Goal: Share content: Share content

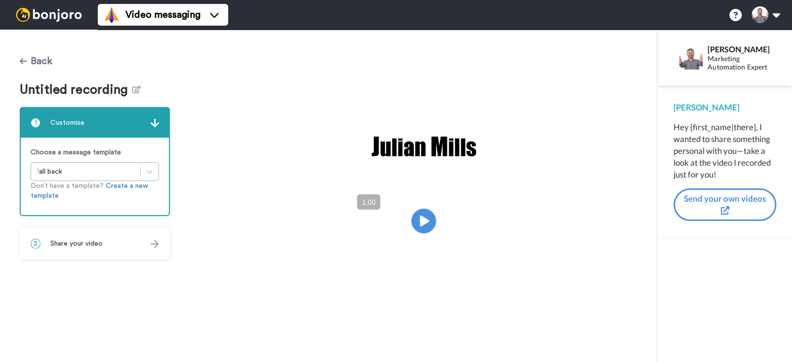
click at [21, 58] on icon at bounding box center [23, 61] width 7 height 8
click at [40, 62] on button "Back" at bounding box center [36, 61] width 33 height 24
drag, startPoint x: 36, startPoint y: 57, endPoint x: 43, endPoint y: 60, distance: 8.4
click at [37, 57] on button "Back" at bounding box center [36, 61] width 33 height 24
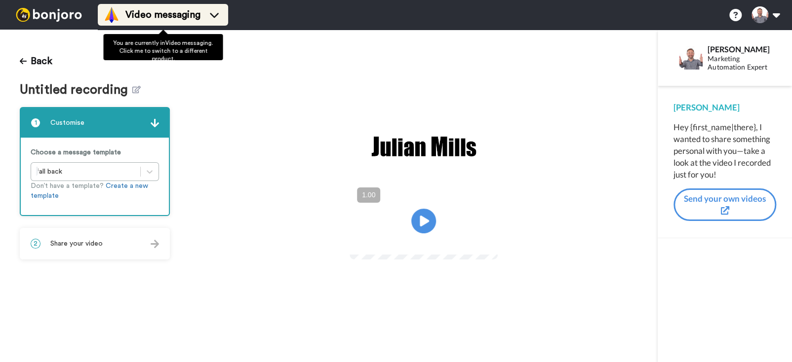
click at [141, 21] on span "Video messaging" at bounding box center [162, 15] width 75 height 14
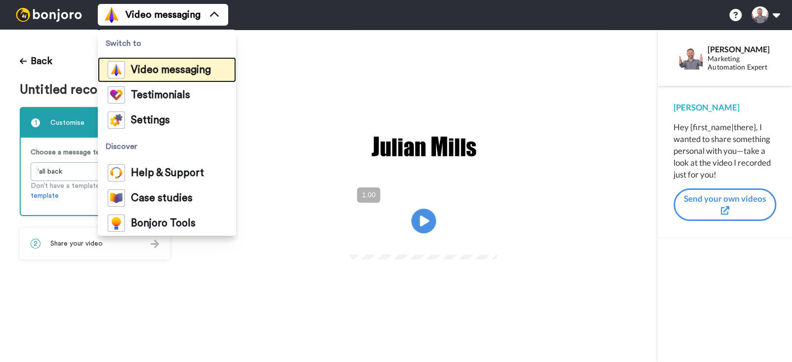
click at [172, 67] on span "Video messaging" at bounding box center [171, 70] width 80 height 10
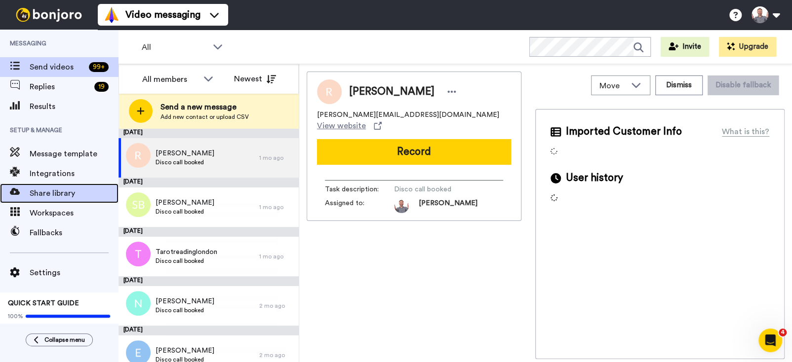
click at [55, 192] on span "Share library" at bounding box center [74, 194] width 89 height 12
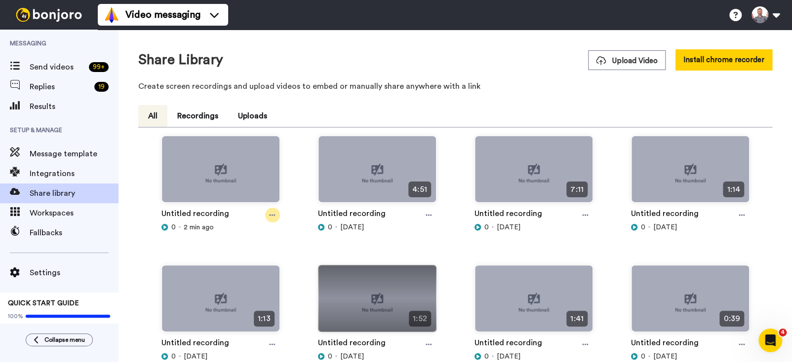
click at [267, 217] on div at bounding box center [272, 215] width 15 height 15
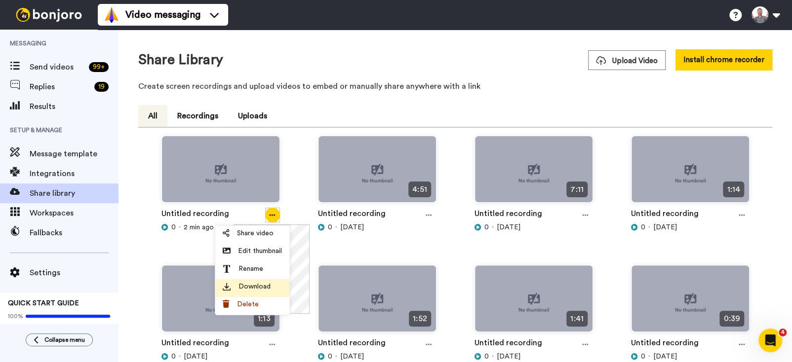
click at [260, 283] on span "Download" at bounding box center [254, 287] width 32 height 10
